Goal: Task Accomplishment & Management: Complete application form

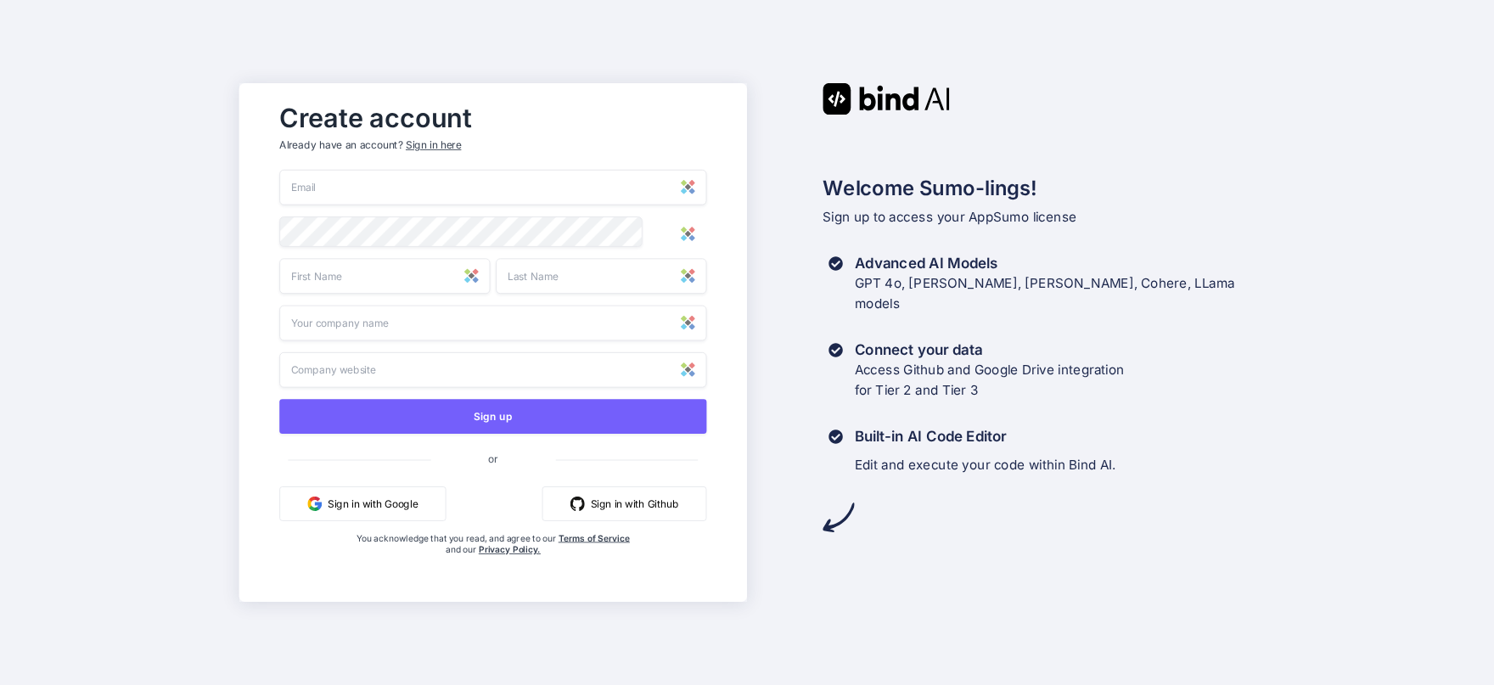
click at [505, 186] on input "email" at bounding box center [492, 188] width 427 height 36
type input "[EMAIL_ADDRESS][DOMAIN_NAME]"
click at [351, 279] on input "text" at bounding box center [384, 276] width 211 height 36
type input "[PERSON_NAME]"
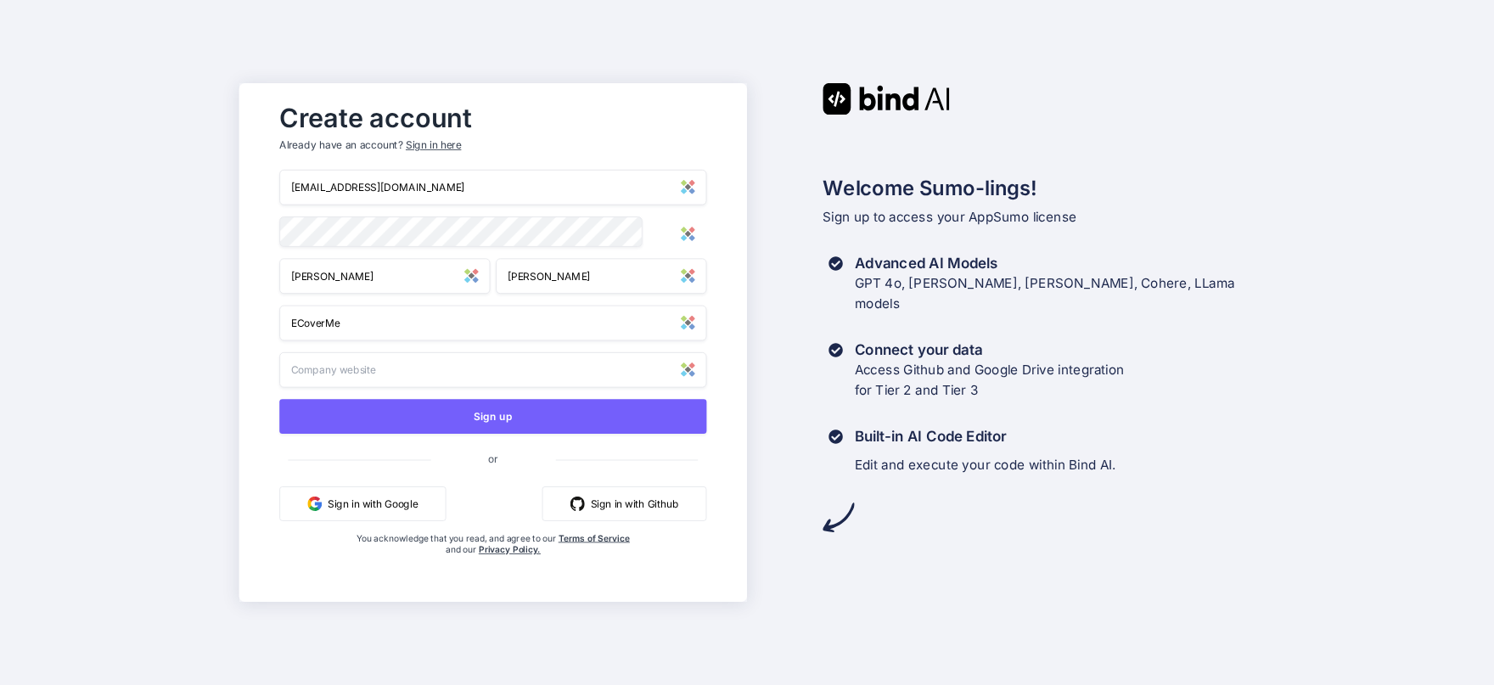
type input "ECoverMe"
click at [133, 280] on div "Create account Already have an account? Sign in here [EMAIL_ADDRESS][DOMAIN_NAM…" at bounding box center [747, 342] width 1494 height 685
click at [316, 371] on input "text" at bounding box center [492, 370] width 427 height 36
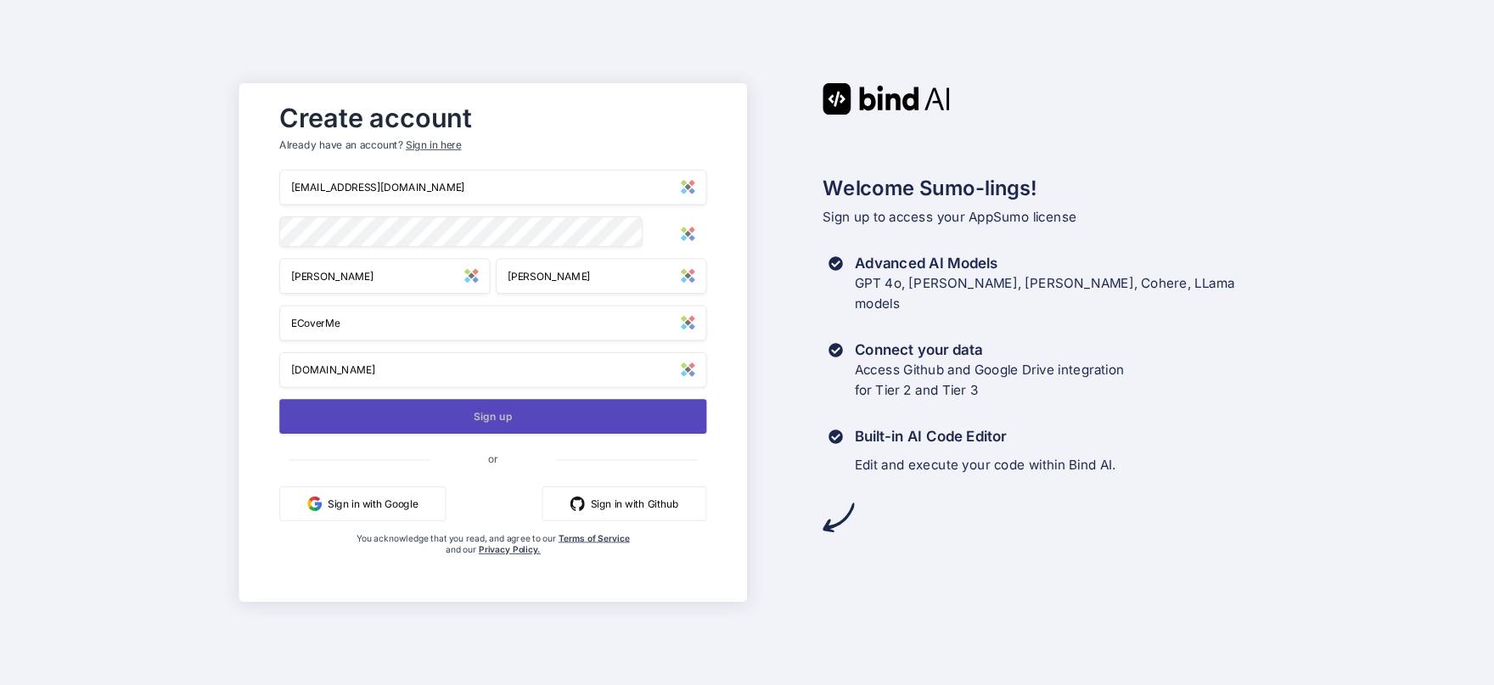
type input "[DOMAIN_NAME]"
click at [415, 423] on button "Sign up" at bounding box center [492, 416] width 427 height 35
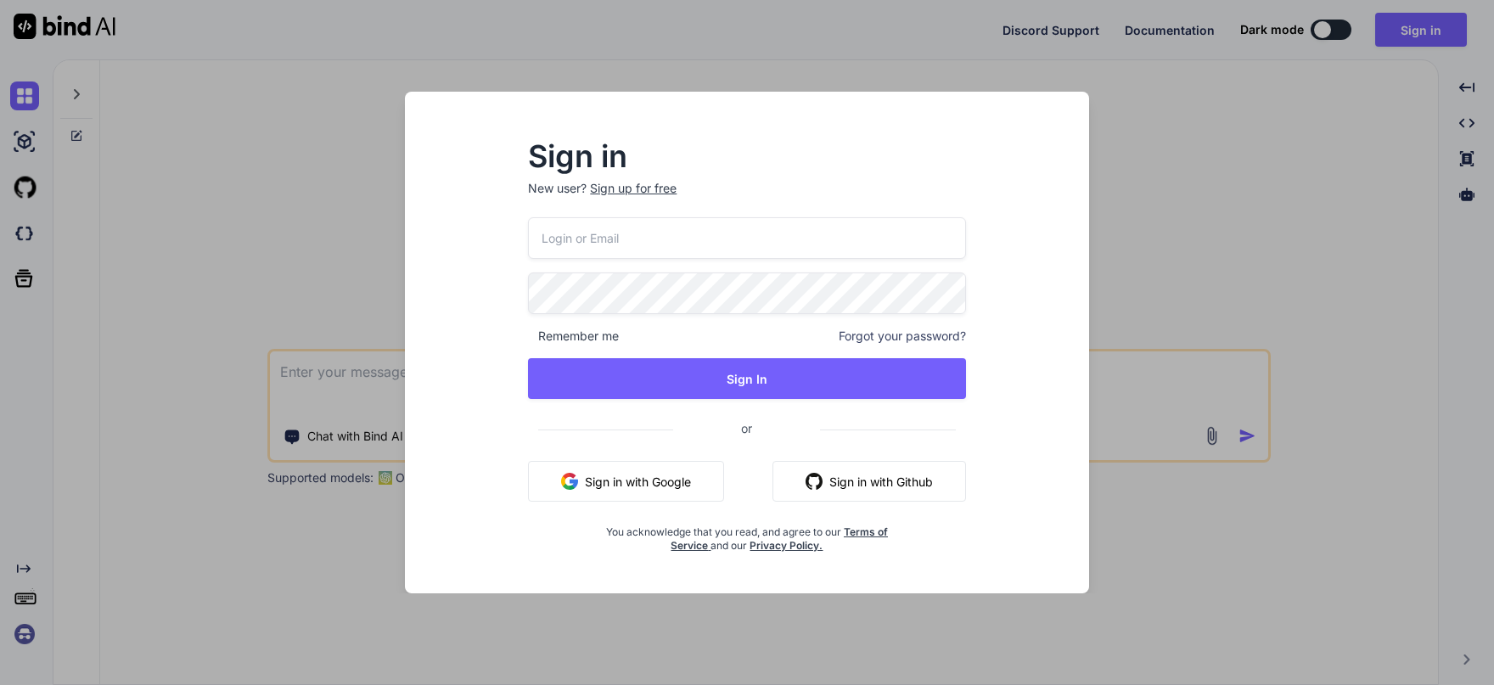
click at [636, 232] on input "email" at bounding box center [746, 238] width 437 height 42
type input "[EMAIL_ADDRESS][DOMAIN_NAME]"
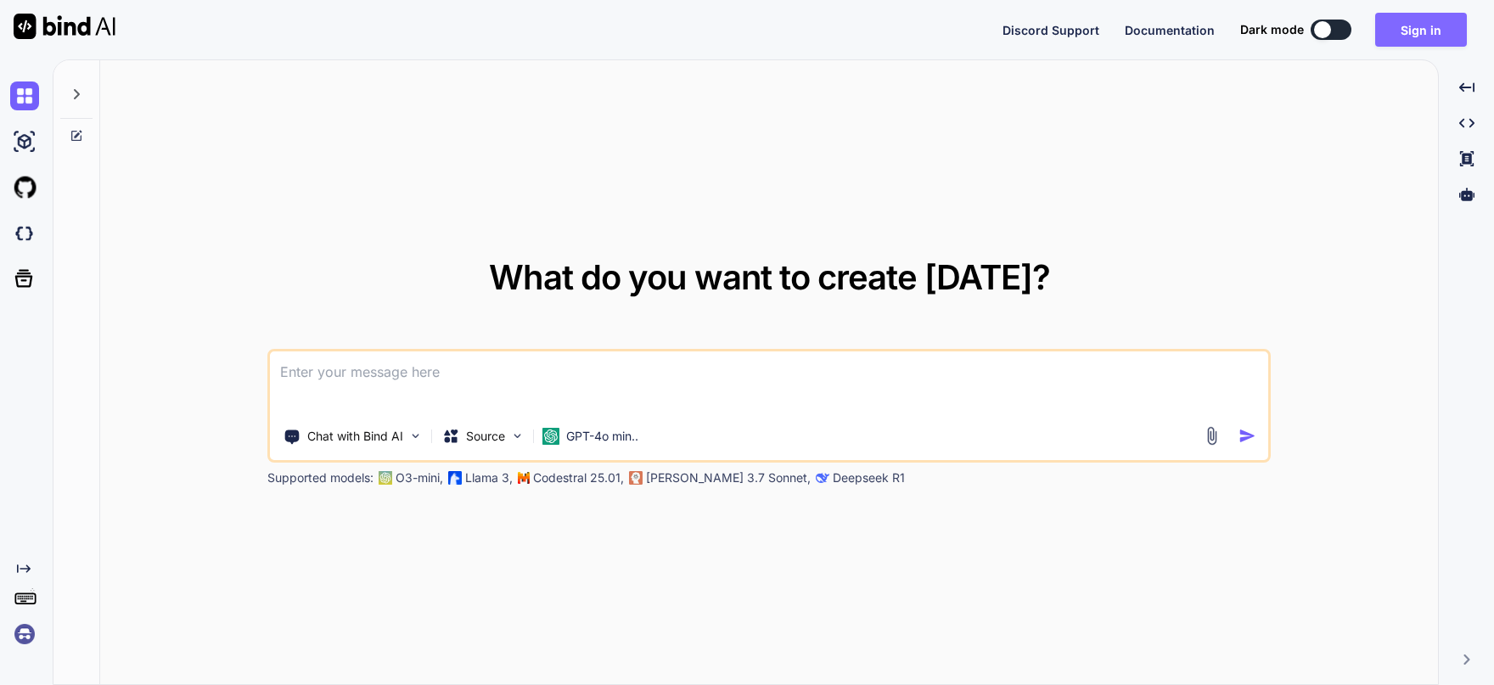
click at [1415, 42] on button "Sign in" at bounding box center [1421, 30] width 92 height 34
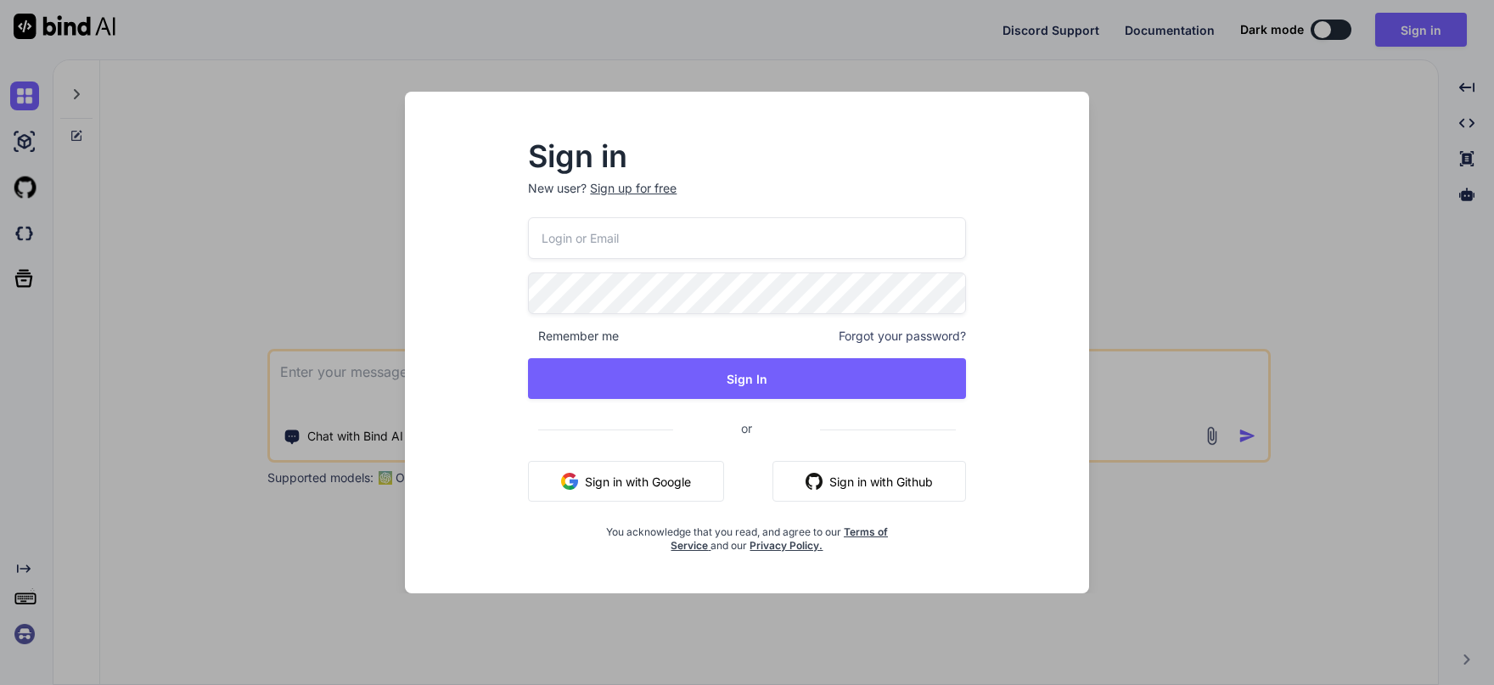
click at [874, 239] on input "email" at bounding box center [746, 238] width 437 height 42
type input "[EMAIL_ADDRESS][DOMAIN_NAME]"
click at [1043, 407] on div "Sign in New user? Sign up for free info@ecover.me Remember me Forgot your passw…" at bounding box center [748, 357] width 658 height 471
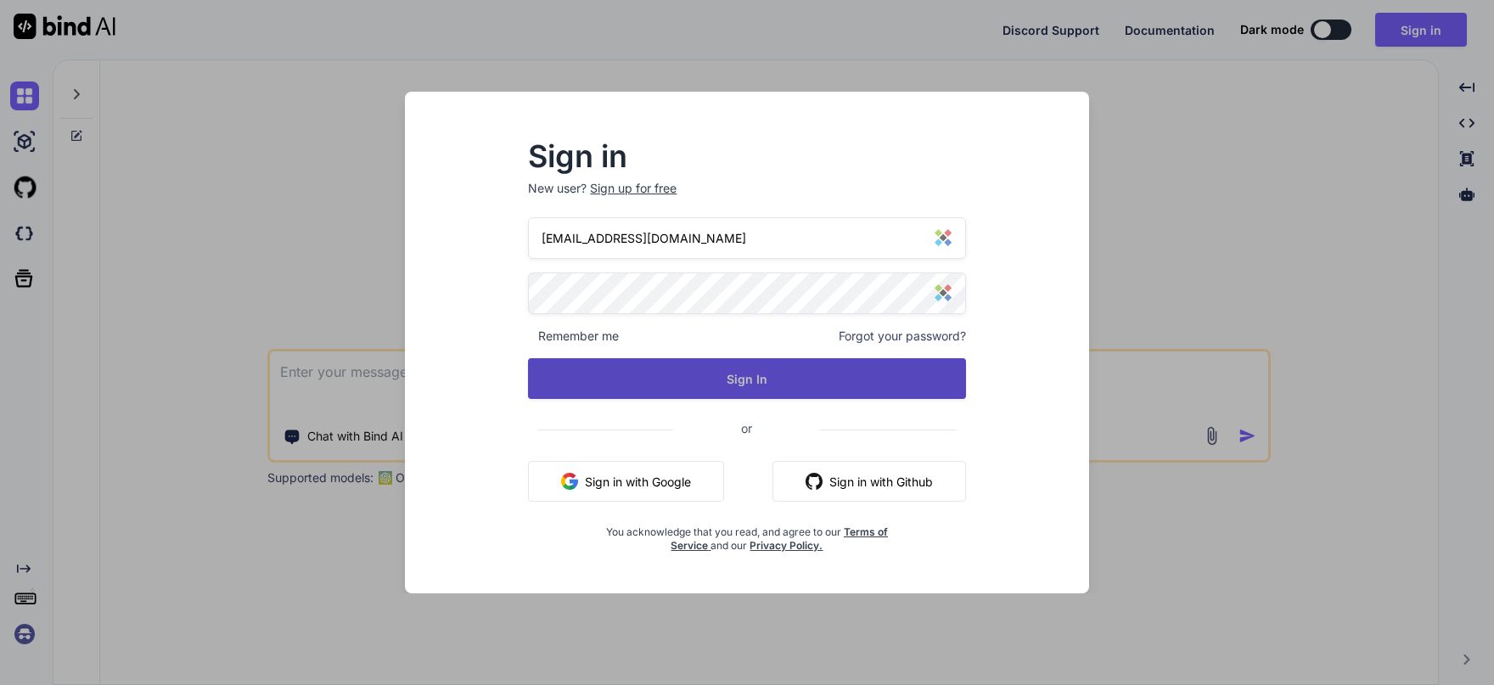
click at [905, 380] on button "Sign In" at bounding box center [746, 378] width 437 height 41
click at [803, 383] on button "Sign In" at bounding box center [746, 378] width 437 height 41
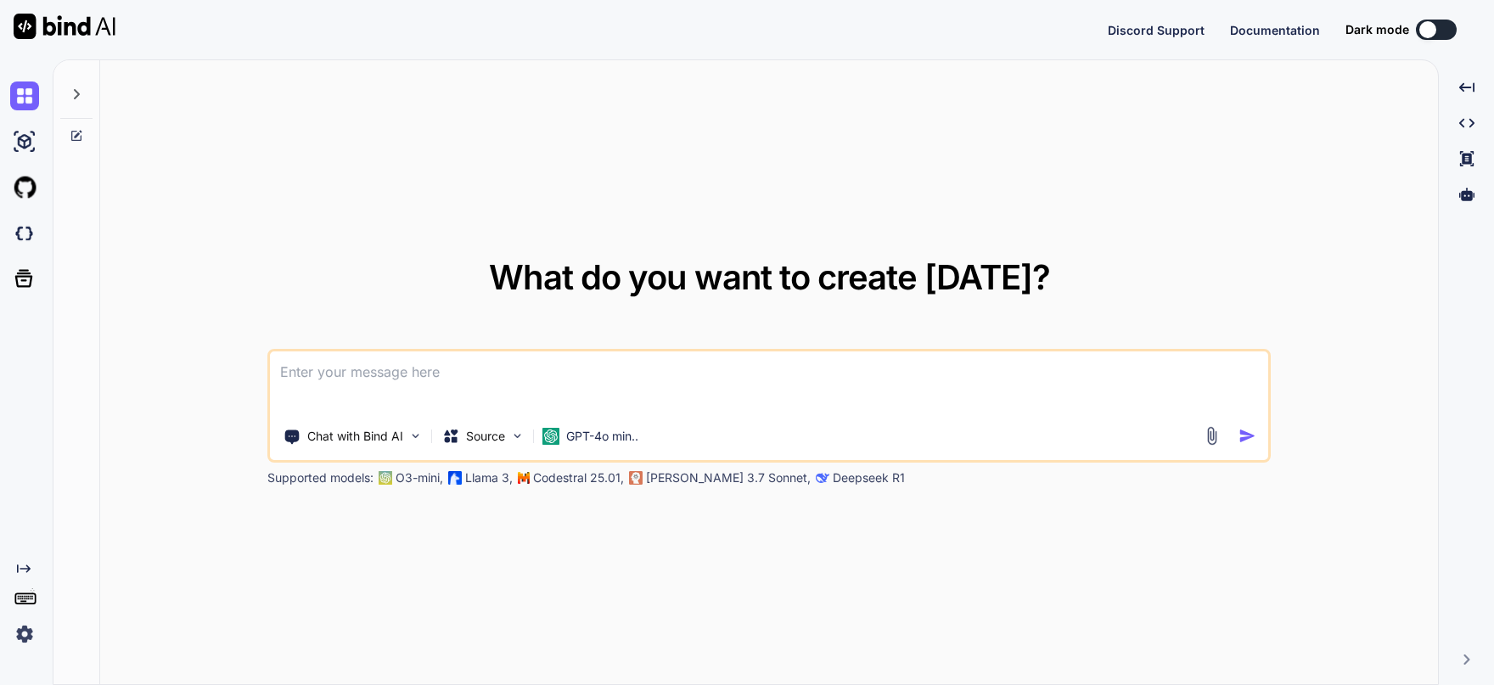
click at [31, 632] on img at bounding box center [24, 634] width 29 height 29
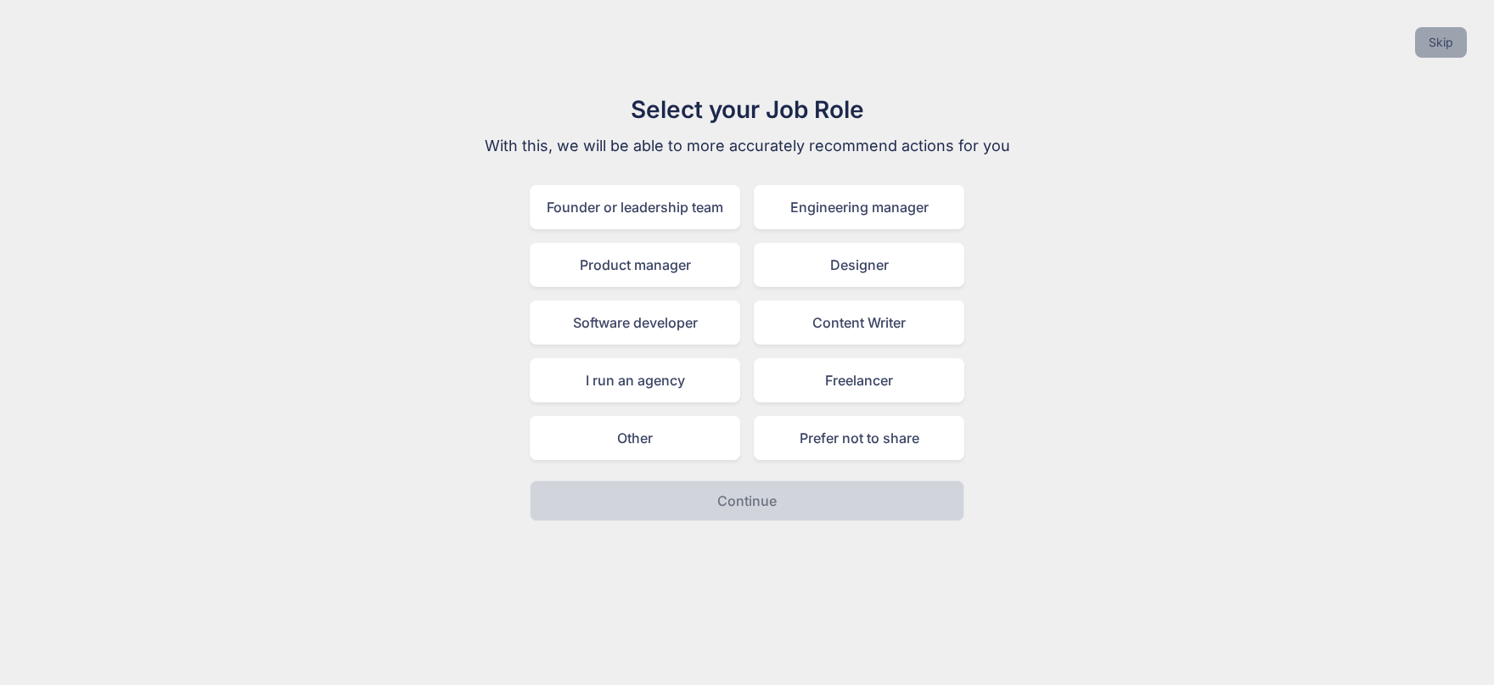
click at [1442, 46] on button "Skip" at bounding box center [1441, 42] width 52 height 31
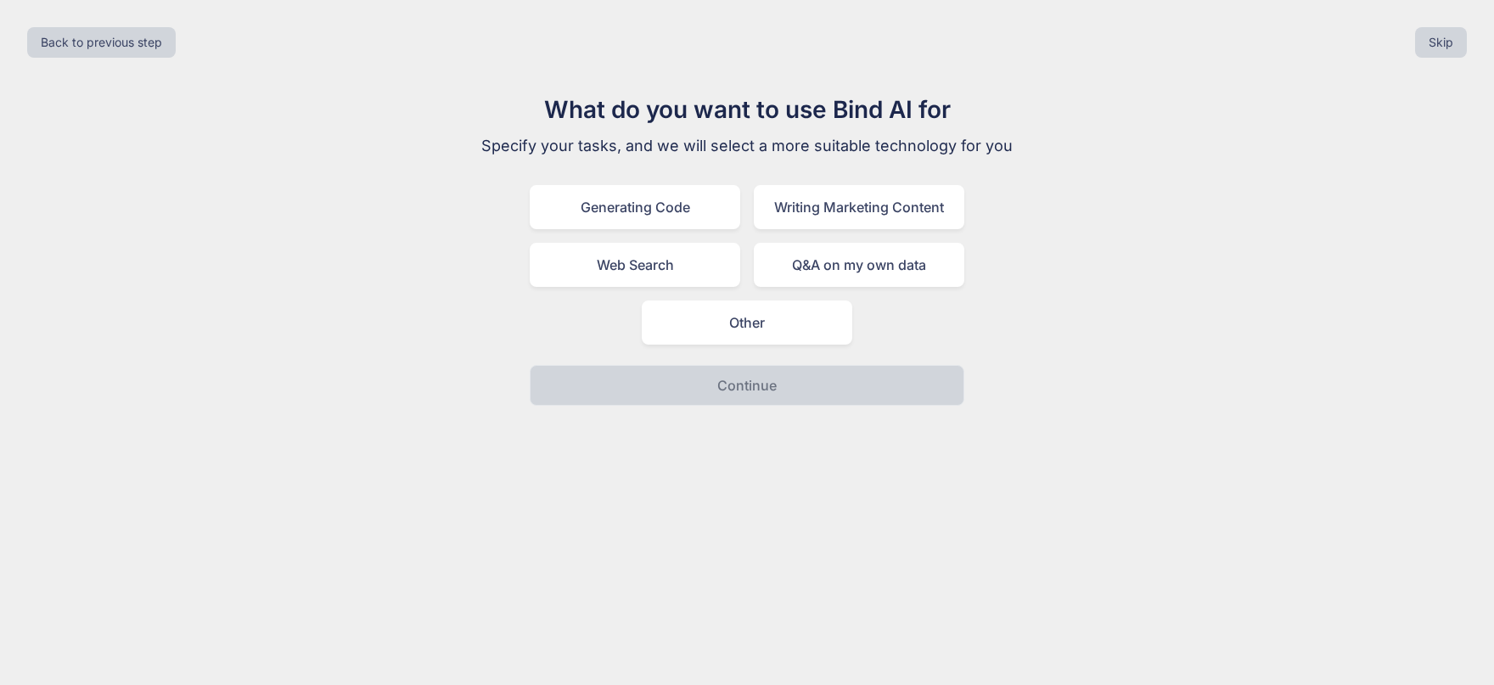
click at [1449, 25] on div "Back to previous step Skip" at bounding box center [747, 43] width 1467 height 58
click at [1440, 43] on button "Skip" at bounding box center [1441, 42] width 52 height 31
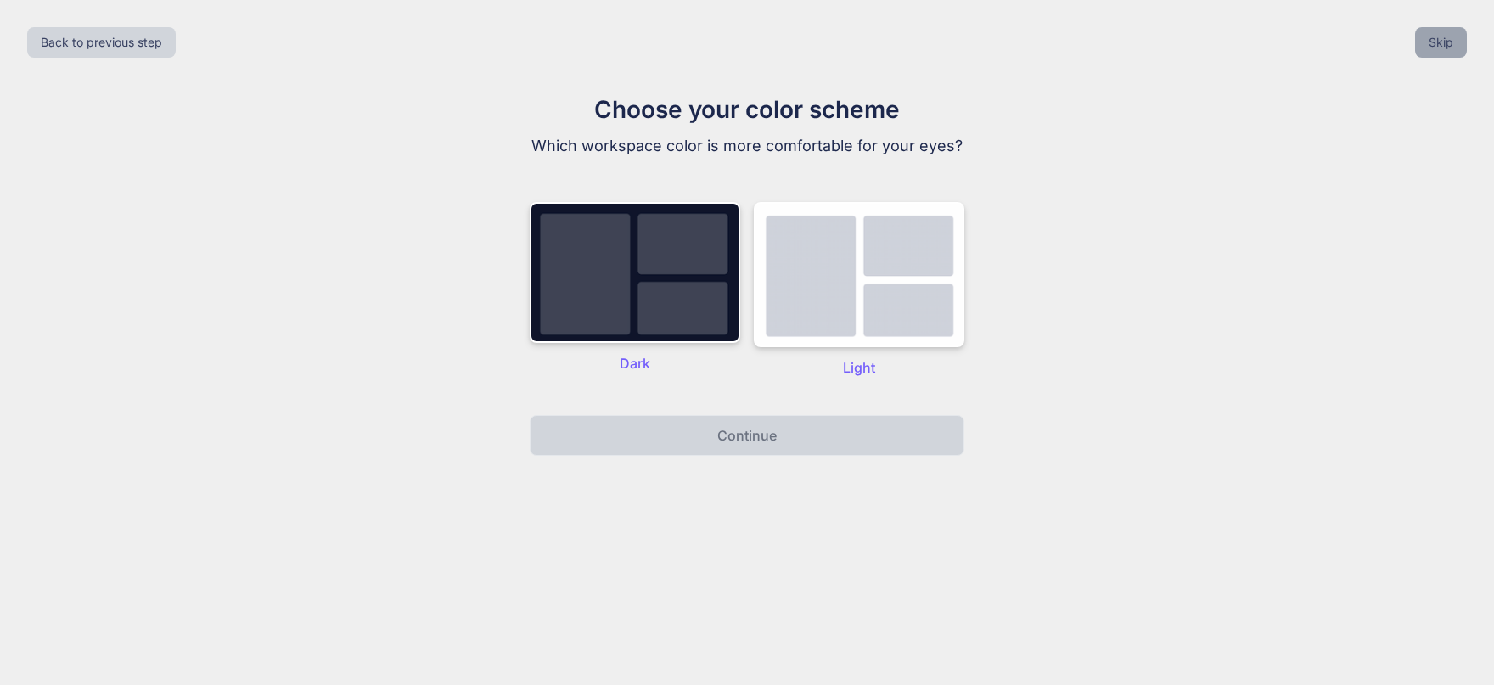
click at [1442, 43] on button "Skip" at bounding box center [1441, 42] width 52 height 31
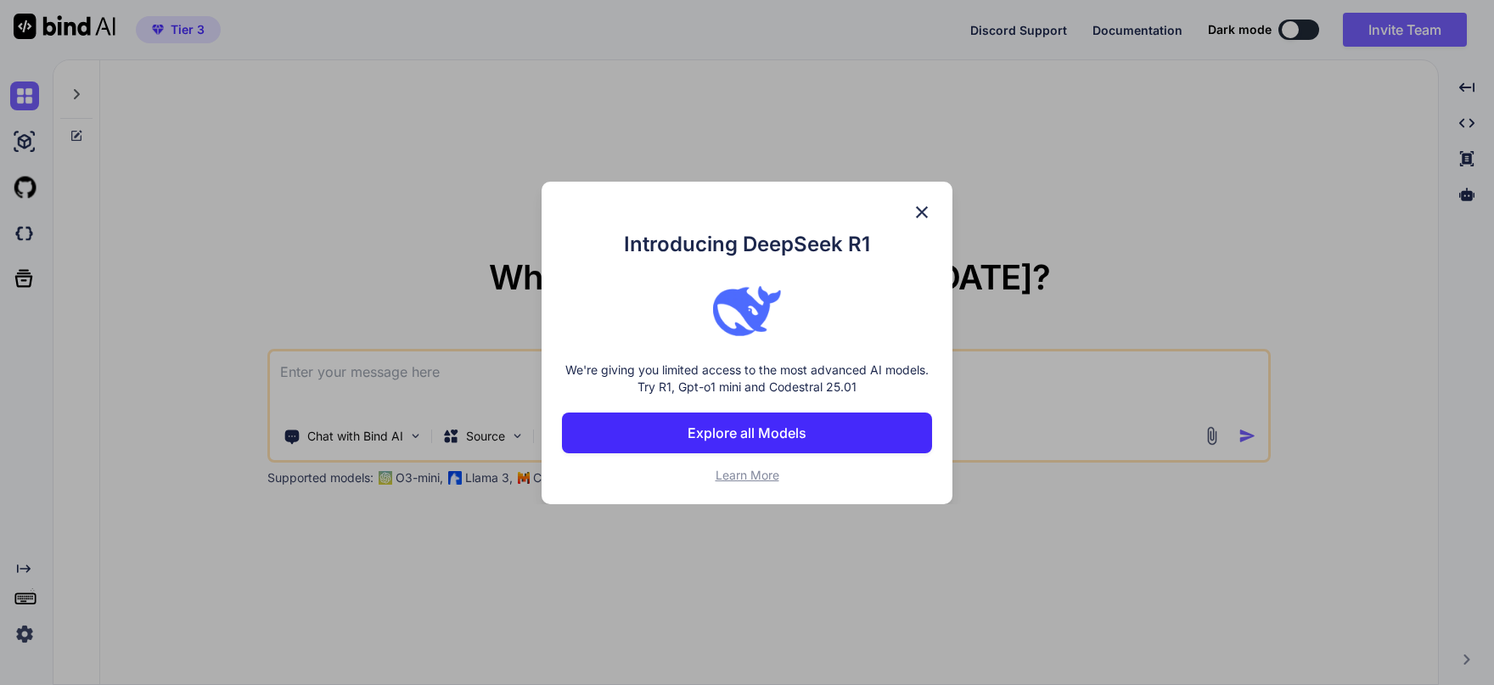
click at [924, 210] on img at bounding box center [922, 212] width 20 height 20
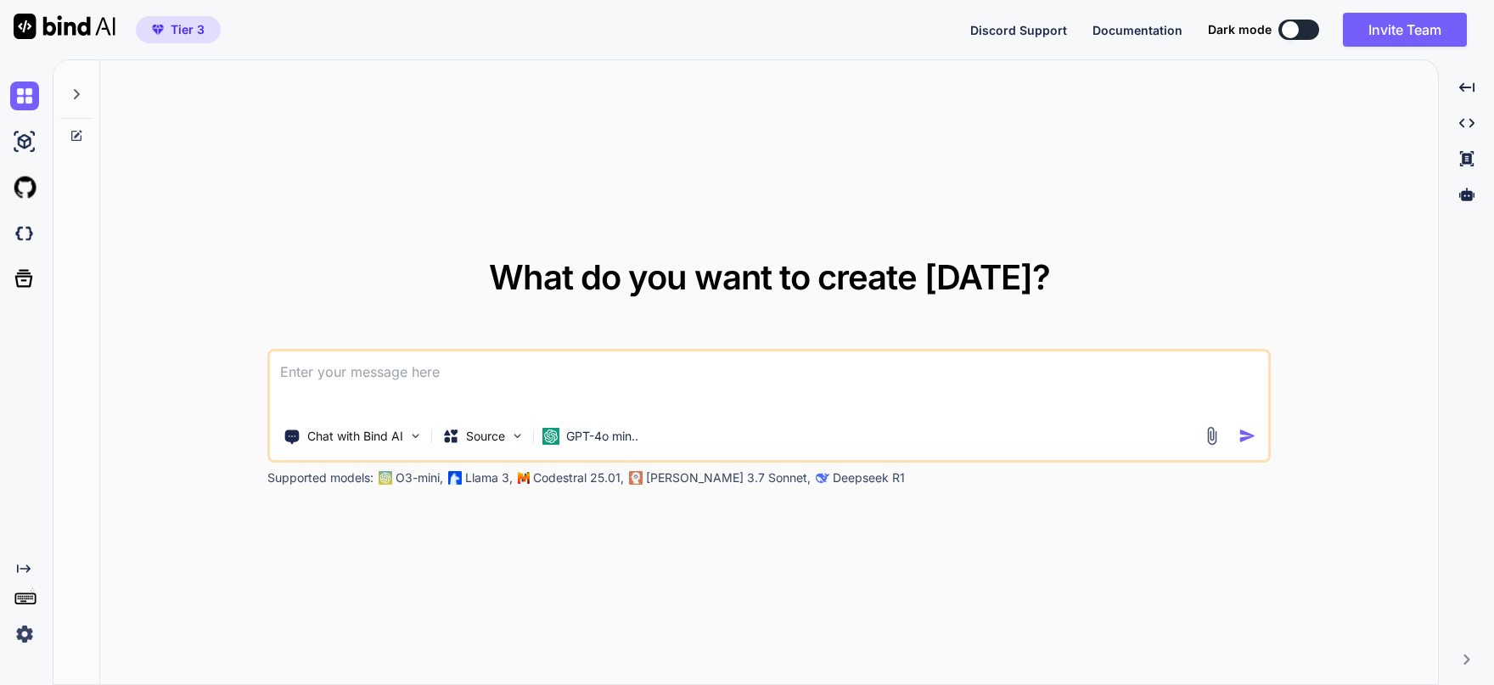
click at [30, 634] on img at bounding box center [24, 634] width 29 height 29
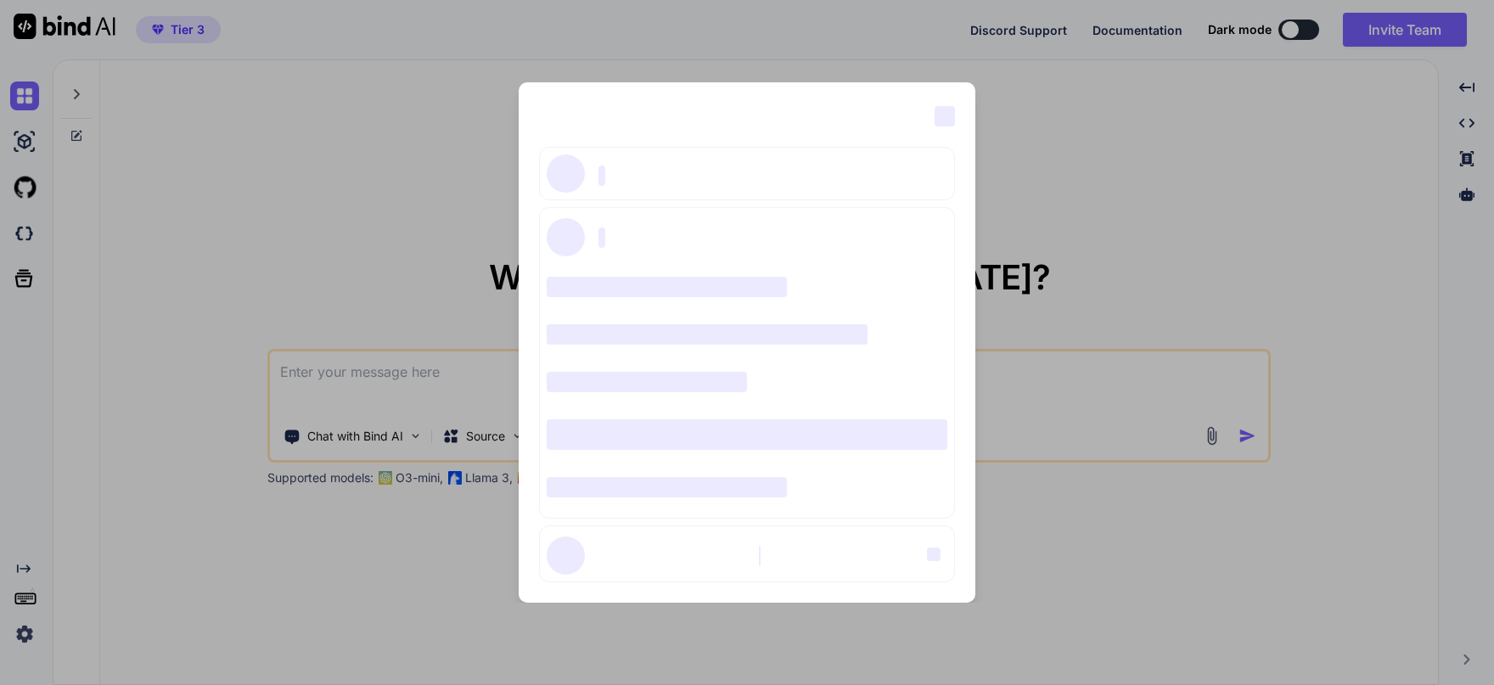
click at [947, 188] on div "‌ ‌" at bounding box center [747, 173] width 416 height 53
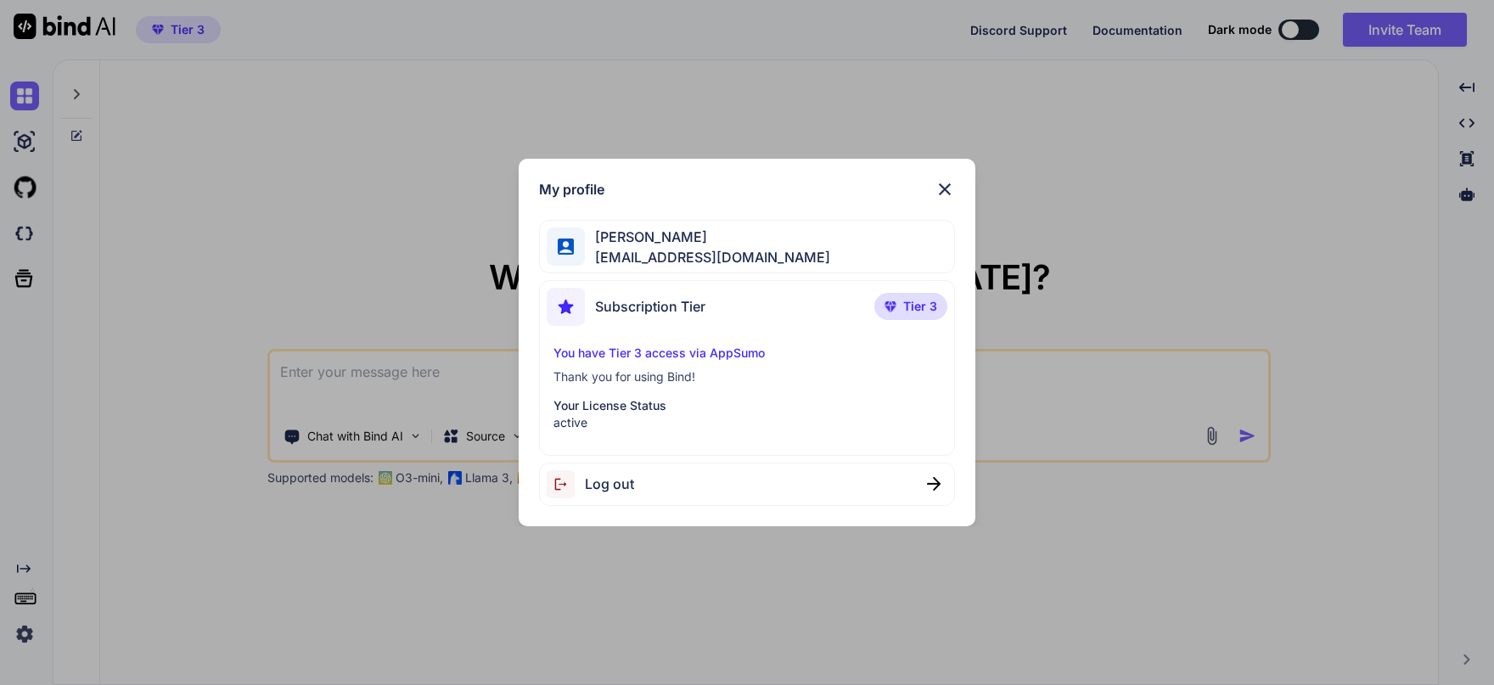
click at [941, 190] on img at bounding box center [945, 189] width 20 height 20
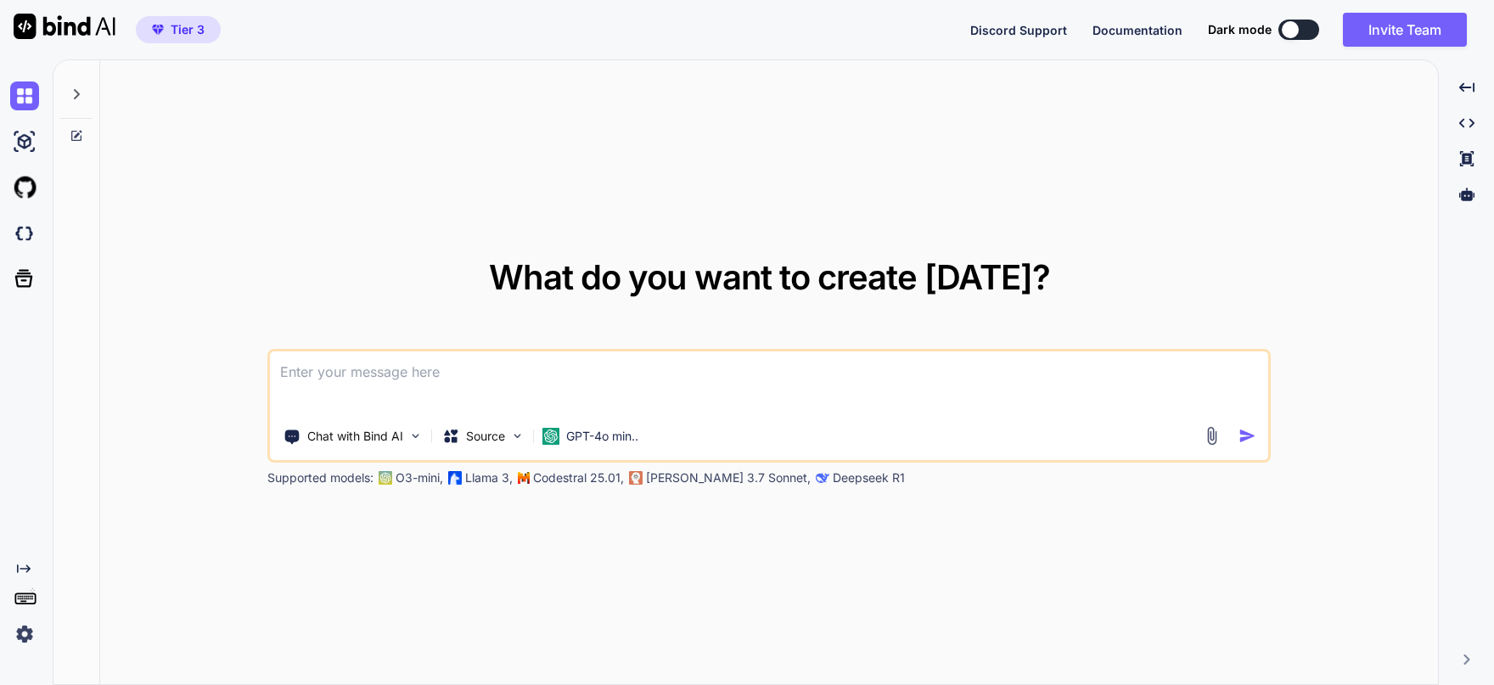
click at [699, 81] on div "What do you want to create today? Chat with Bind AI Source GPT-4o min.. Support…" at bounding box center [769, 373] width 1338 height 626
